Goal: Transaction & Acquisition: Subscribe to service/newsletter

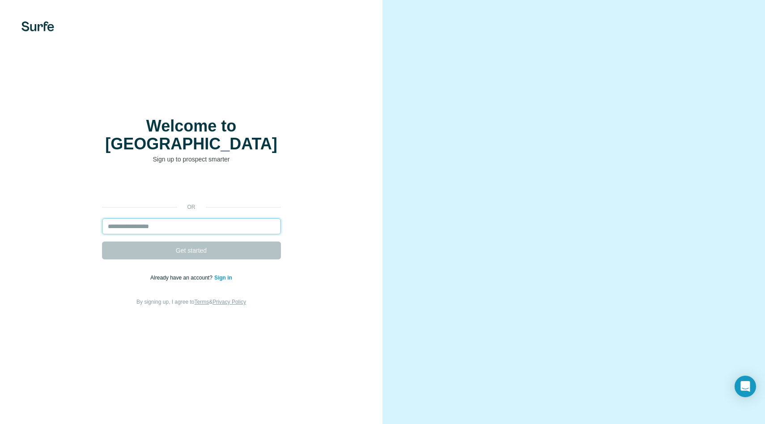
click at [177, 218] on input "email" at bounding box center [191, 226] width 179 height 16
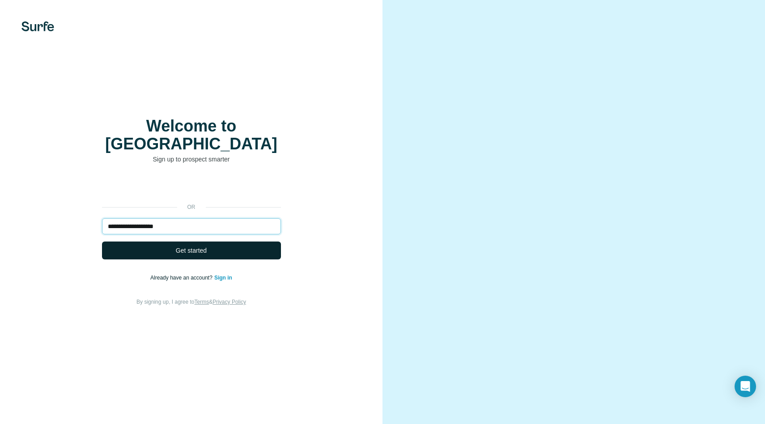
type input "**********"
click at [194, 246] on span "Get started" at bounding box center [191, 250] width 31 height 9
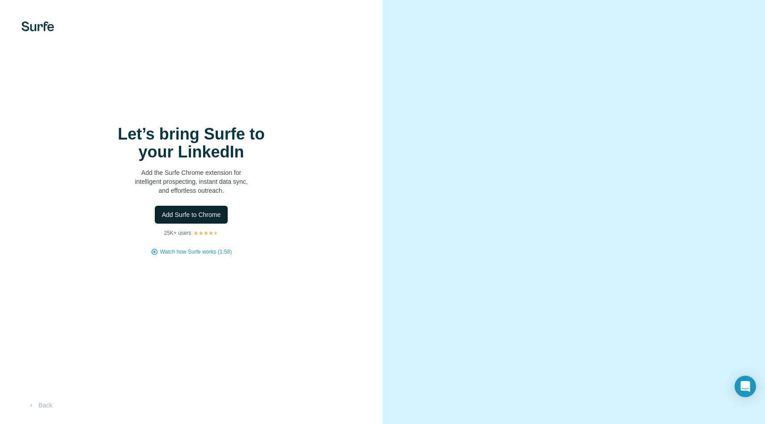
click at [189, 214] on span "Add Surfe to Chrome" at bounding box center [191, 214] width 59 height 9
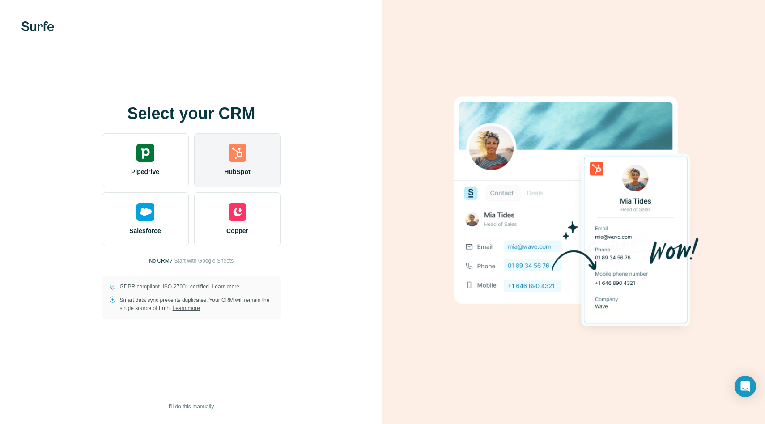
click at [239, 159] on img at bounding box center [238, 153] width 18 height 18
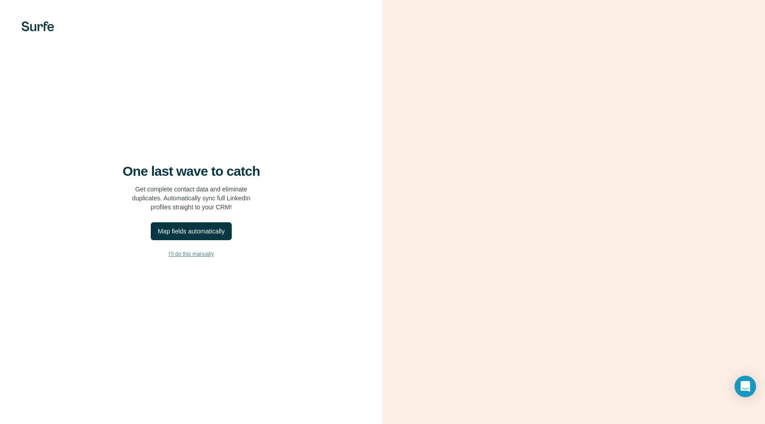
click at [188, 255] on span "I’ll do this manually" at bounding box center [191, 254] width 45 height 8
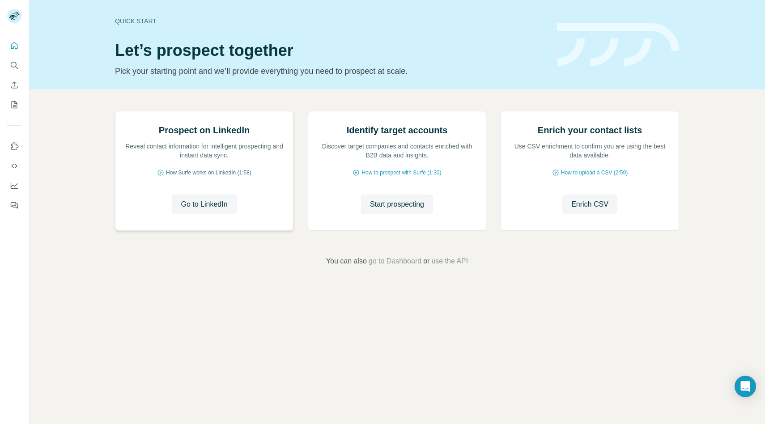
click at [207, 177] on span "How Surfe works on LinkedIn (1:58)" at bounding box center [208, 173] width 85 height 8
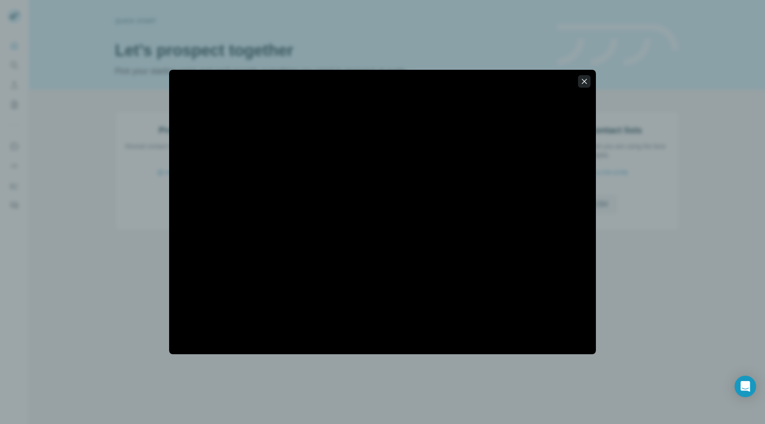
click at [584, 83] on icon "button" at bounding box center [584, 81] width 9 height 9
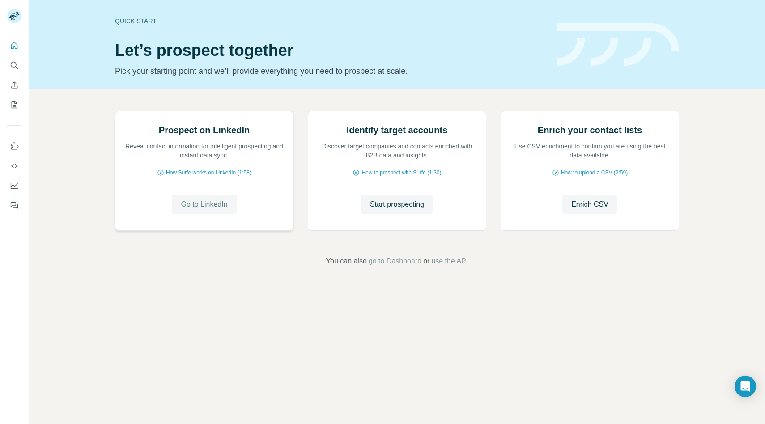
click at [209, 210] on span "Go to LinkedIn" at bounding box center [204, 204] width 47 height 11
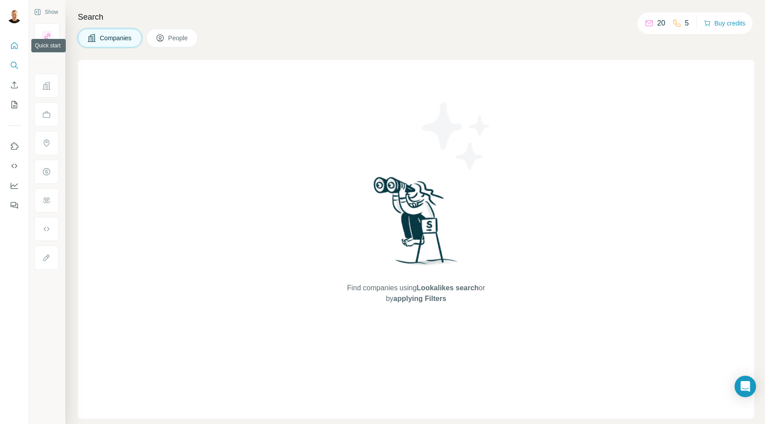
click at [14, 46] on icon "Quick start" at bounding box center [14, 45] width 9 height 9
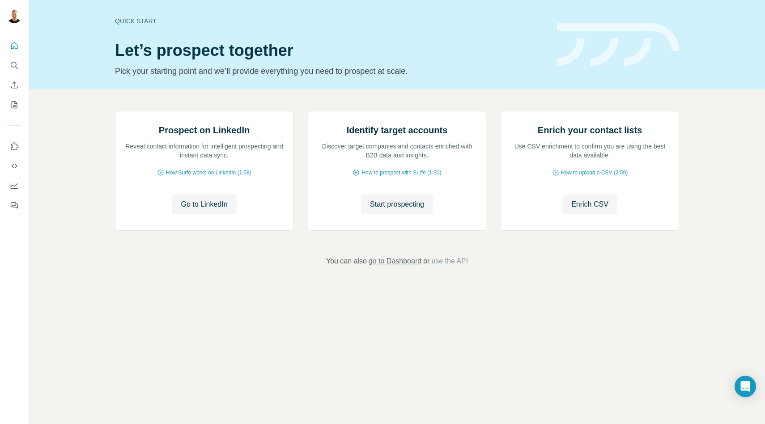
click at [392, 267] on span "go to Dashboard" at bounding box center [395, 261] width 53 height 11
